Goal: Register for event/course

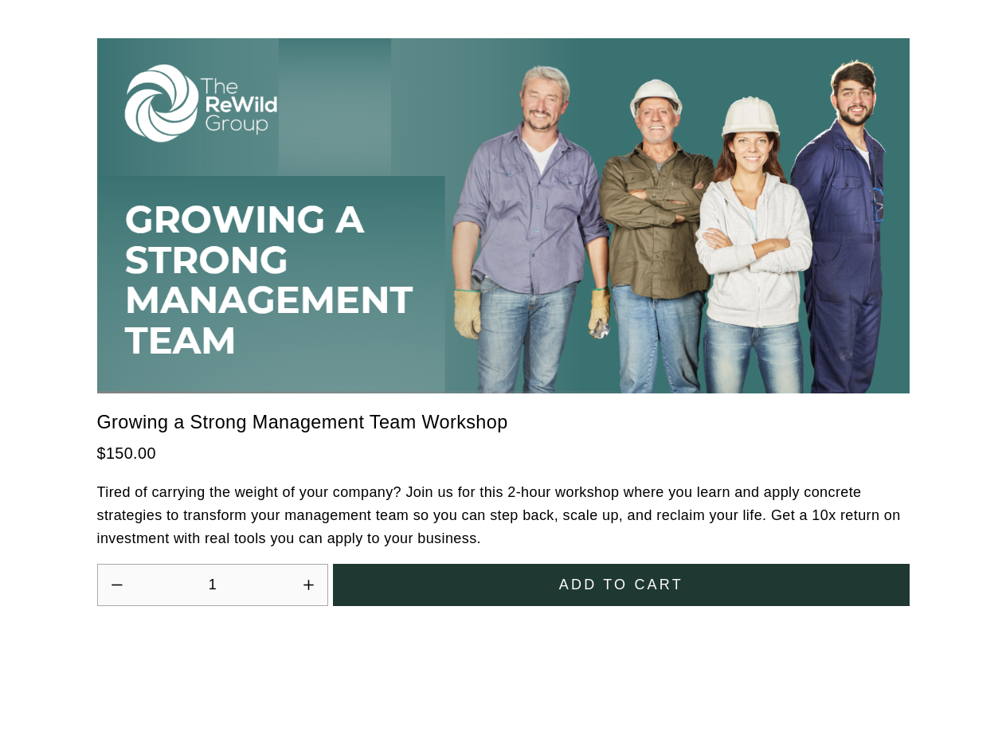
scroll to position [4407, 0]
